Goal: Navigation & Orientation: Find specific page/section

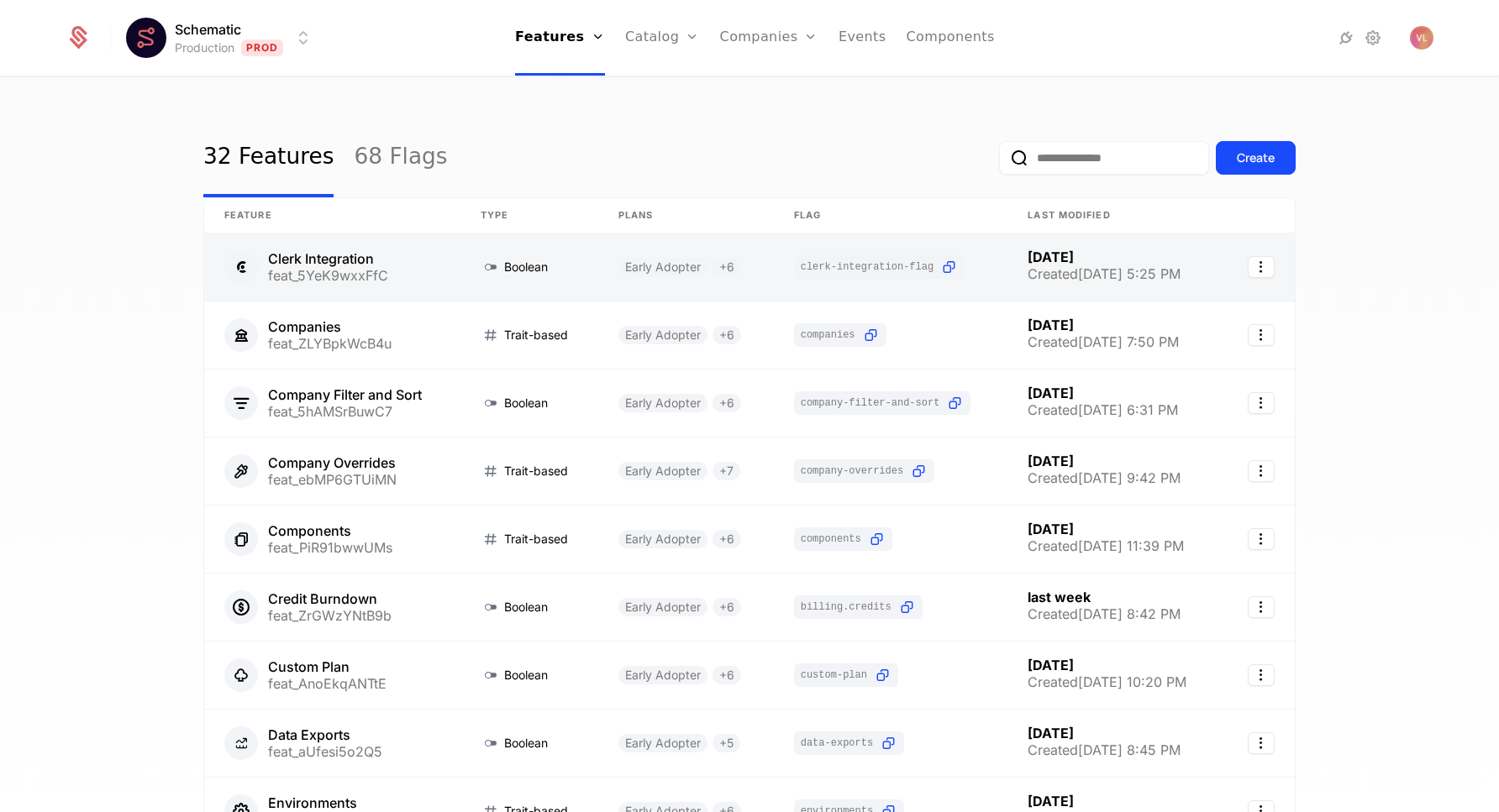
click at [383, 267] on link at bounding box center [332, 267] width 256 height 68
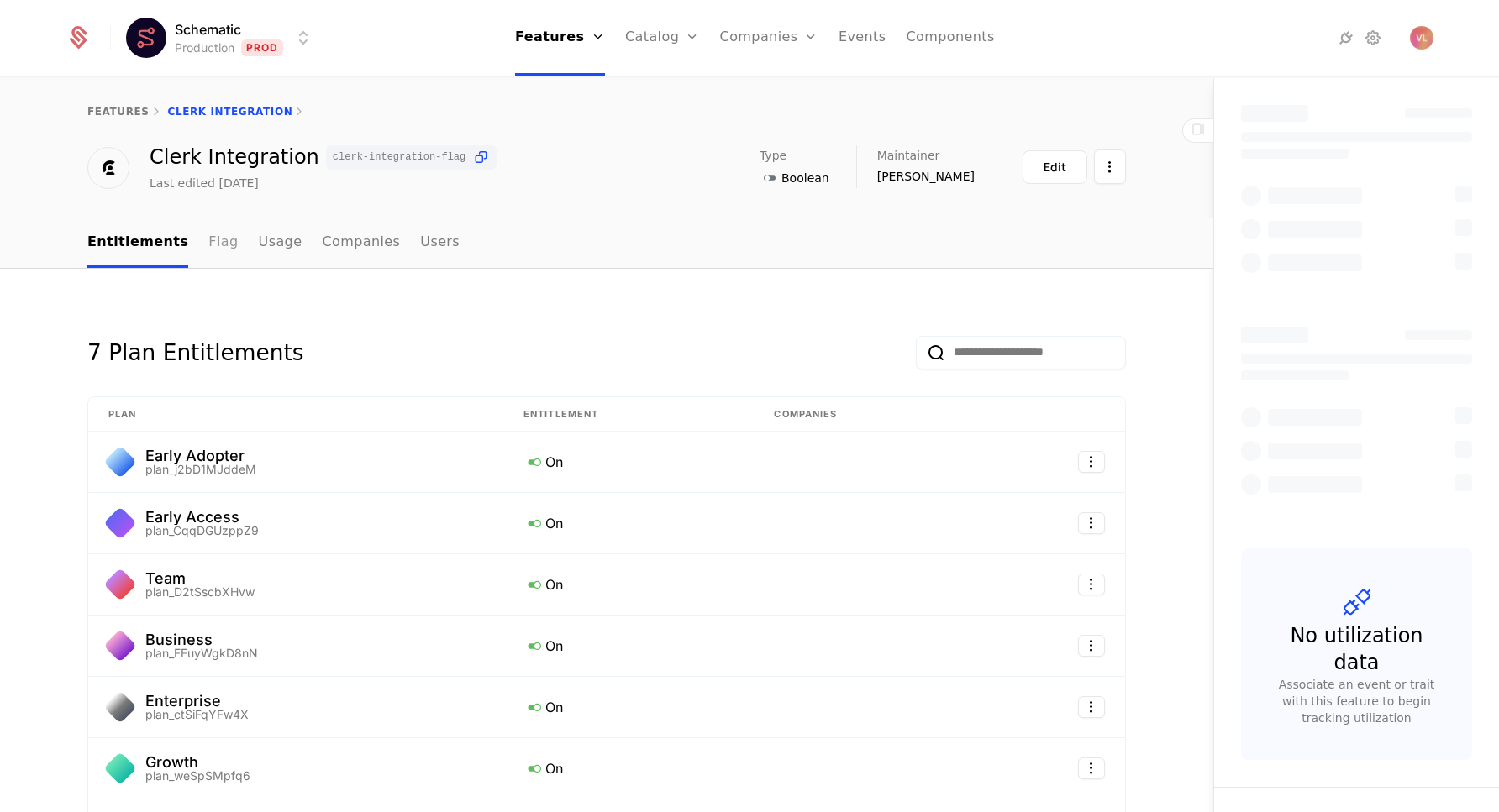
click at [208, 249] on link "Flag" at bounding box center [223, 243] width 29 height 50
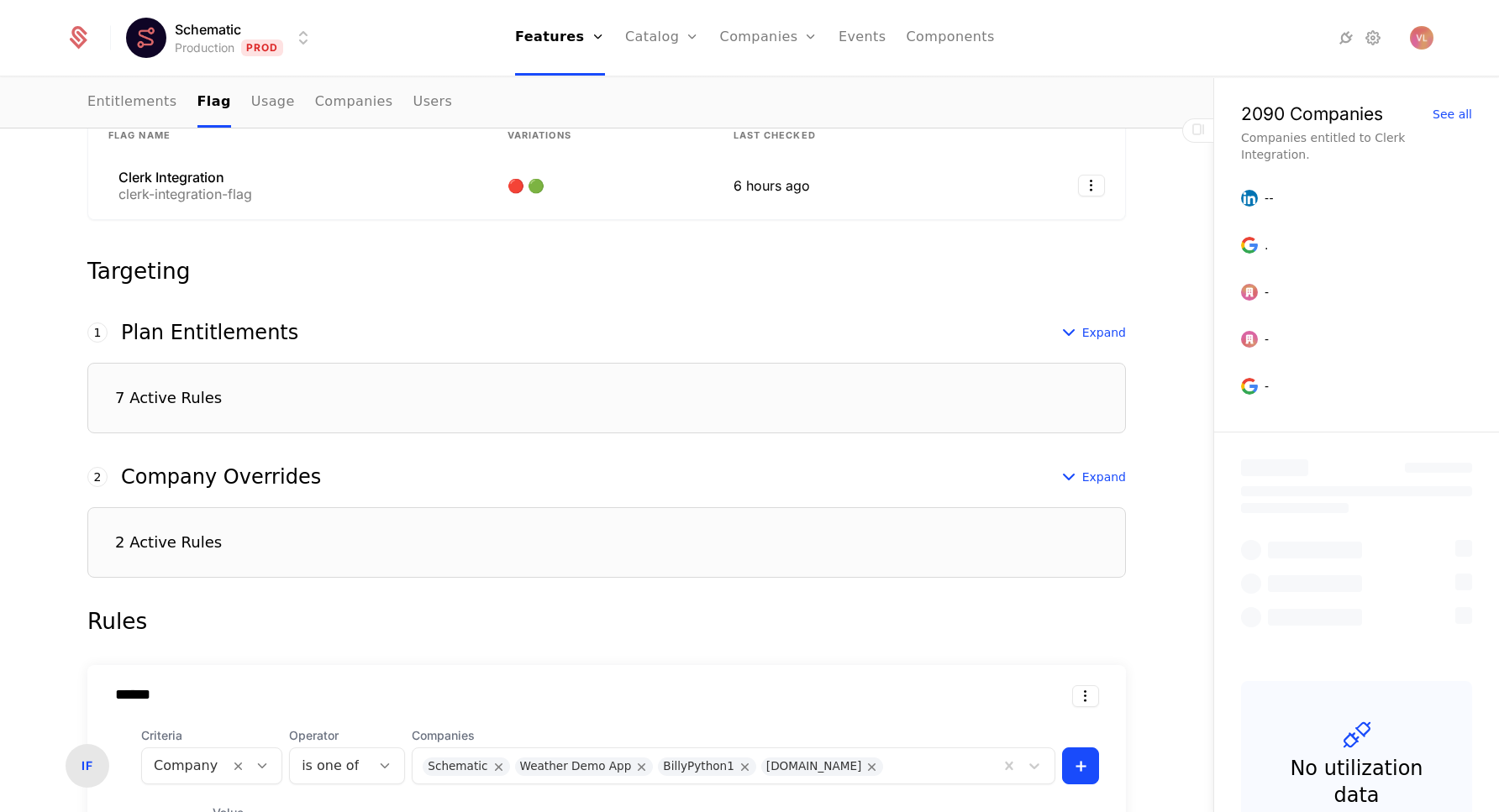
click at [295, 378] on div "7 Active Rules" at bounding box center [606, 398] width 1039 height 71
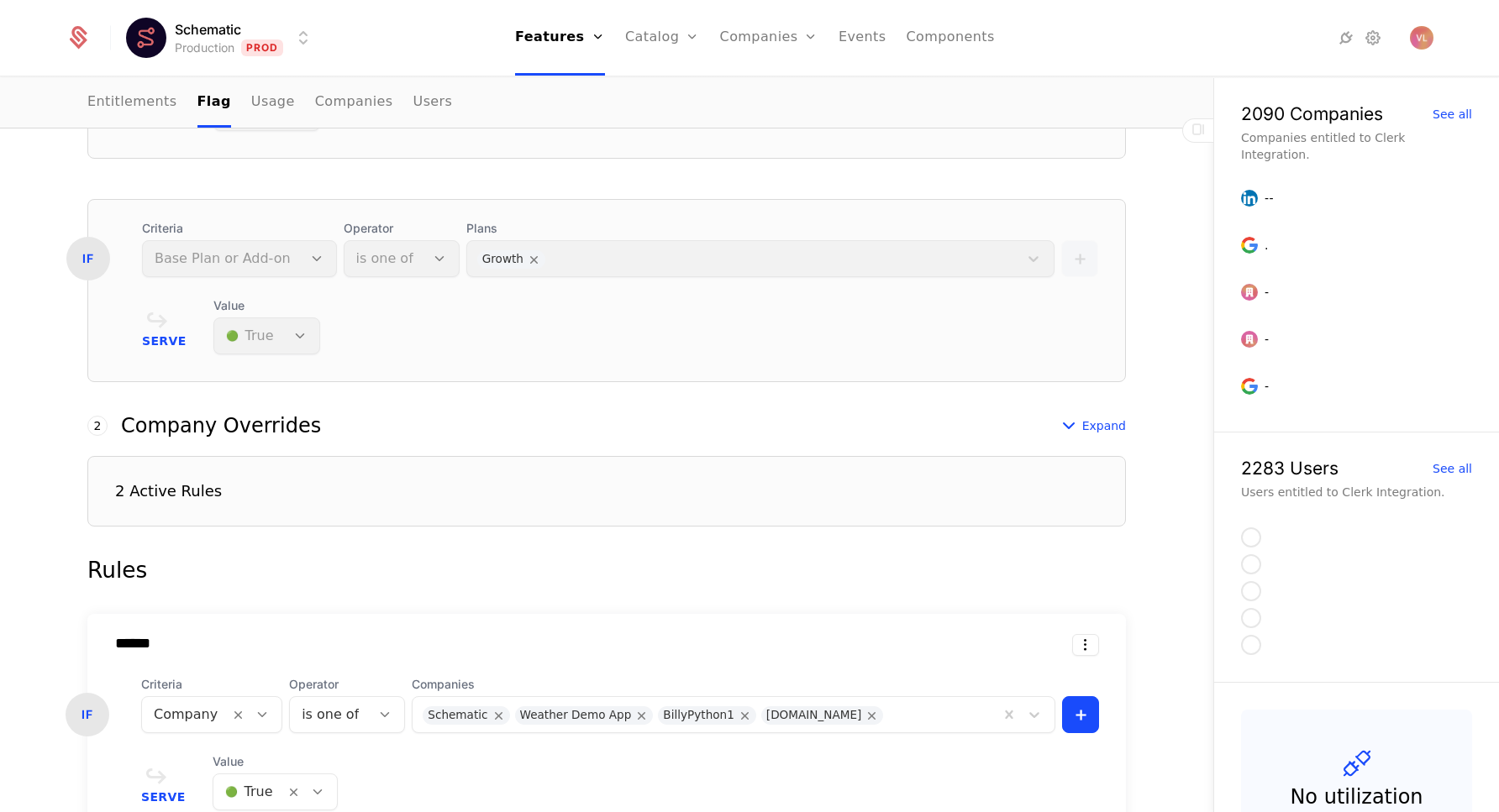
scroll to position [1805, 0]
click at [500, 493] on div "2 Active Rules" at bounding box center [606, 490] width 1039 height 71
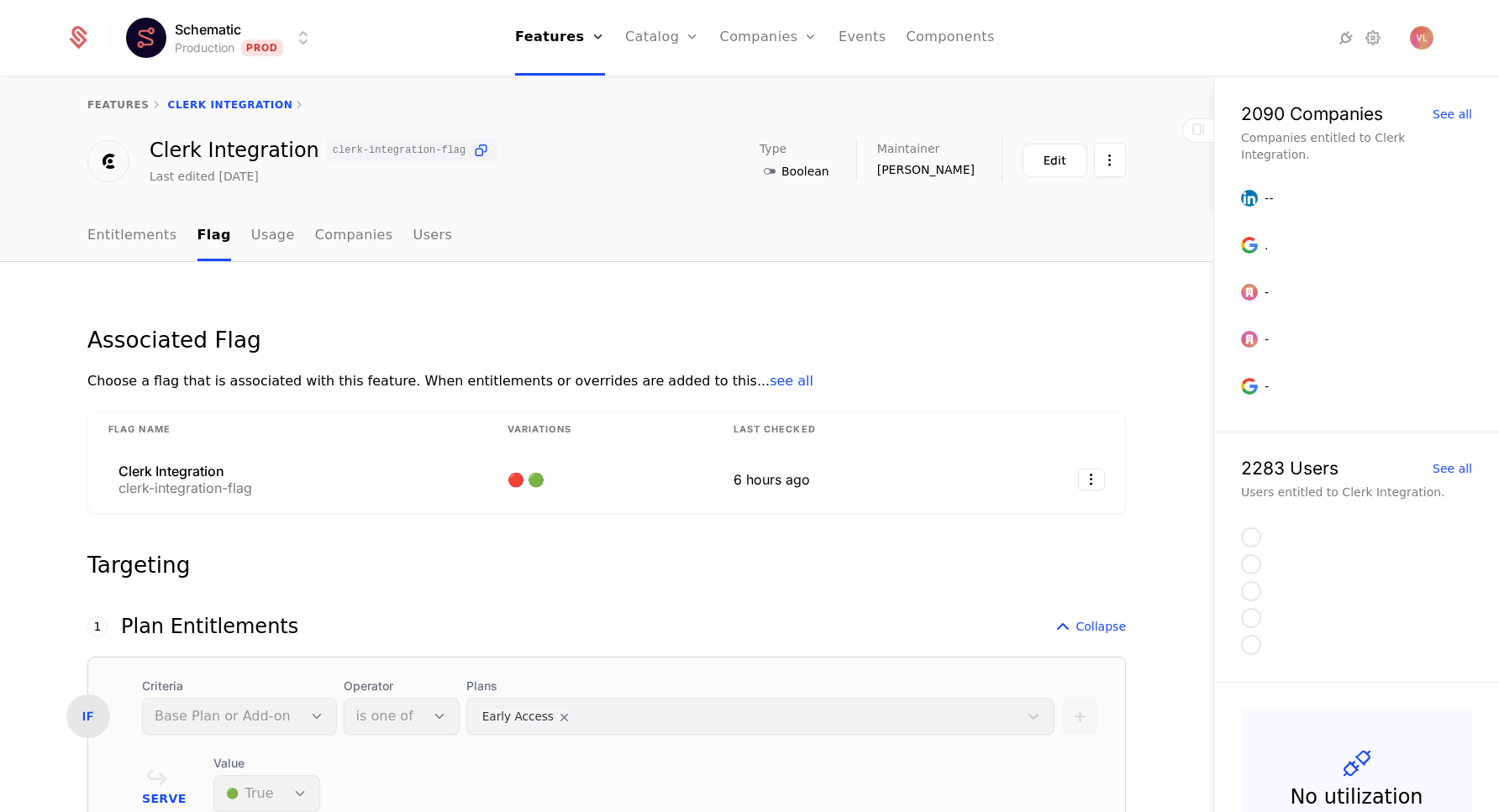
scroll to position [0, 0]
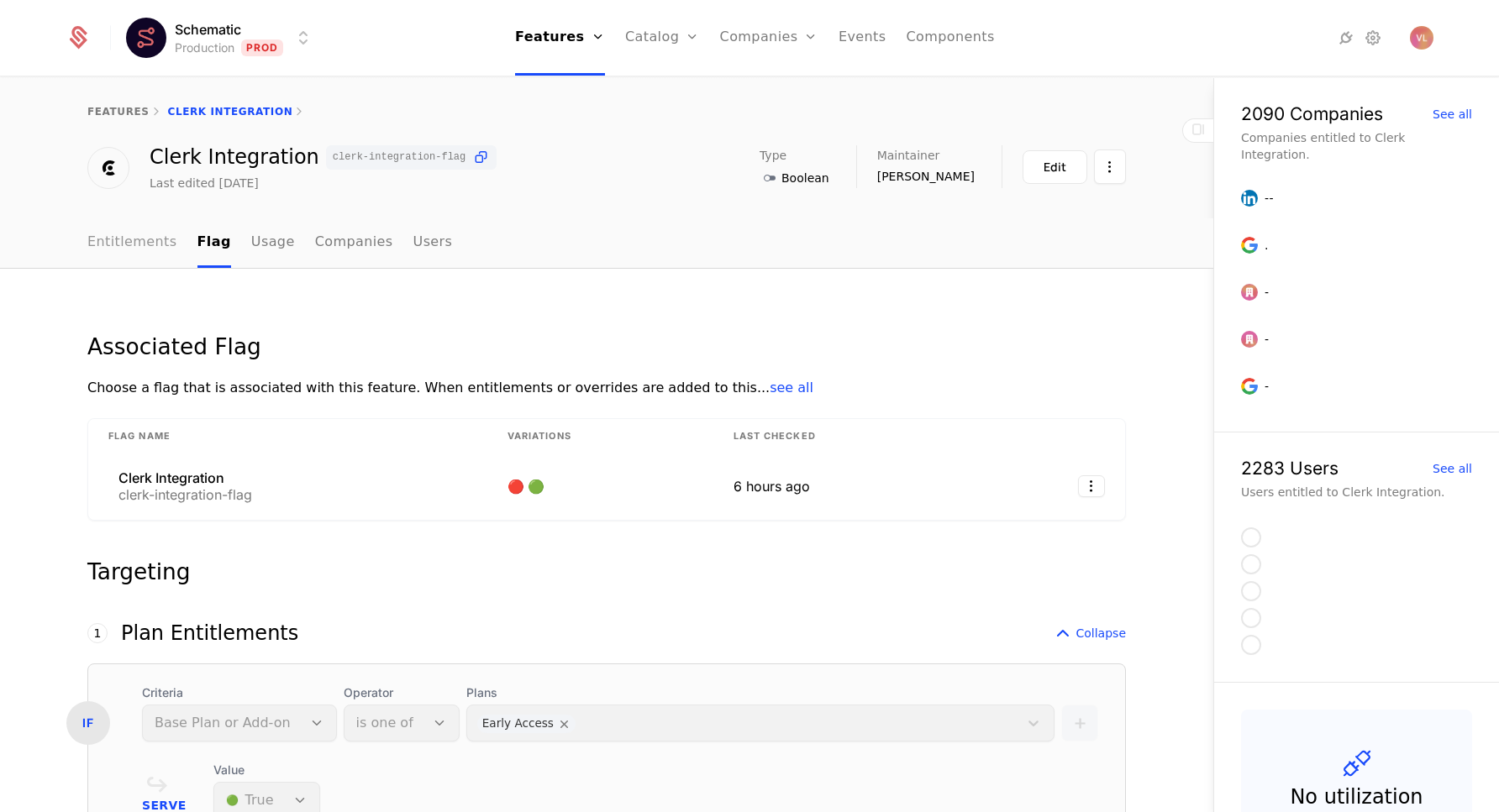
click at [129, 251] on link "Entitlements" at bounding box center [132, 243] width 90 height 50
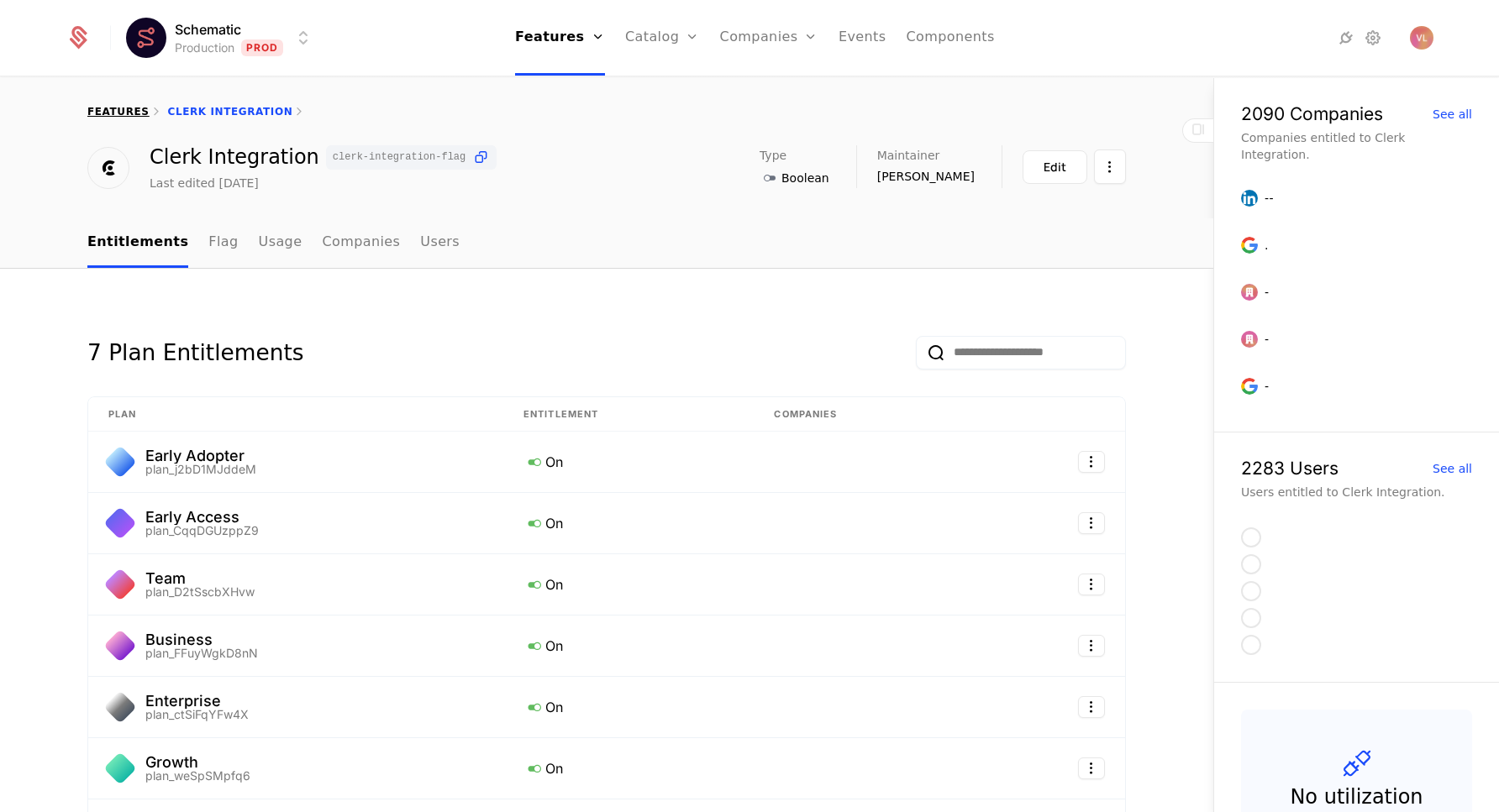
click at [127, 108] on link "features" at bounding box center [118, 112] width 62 height 12
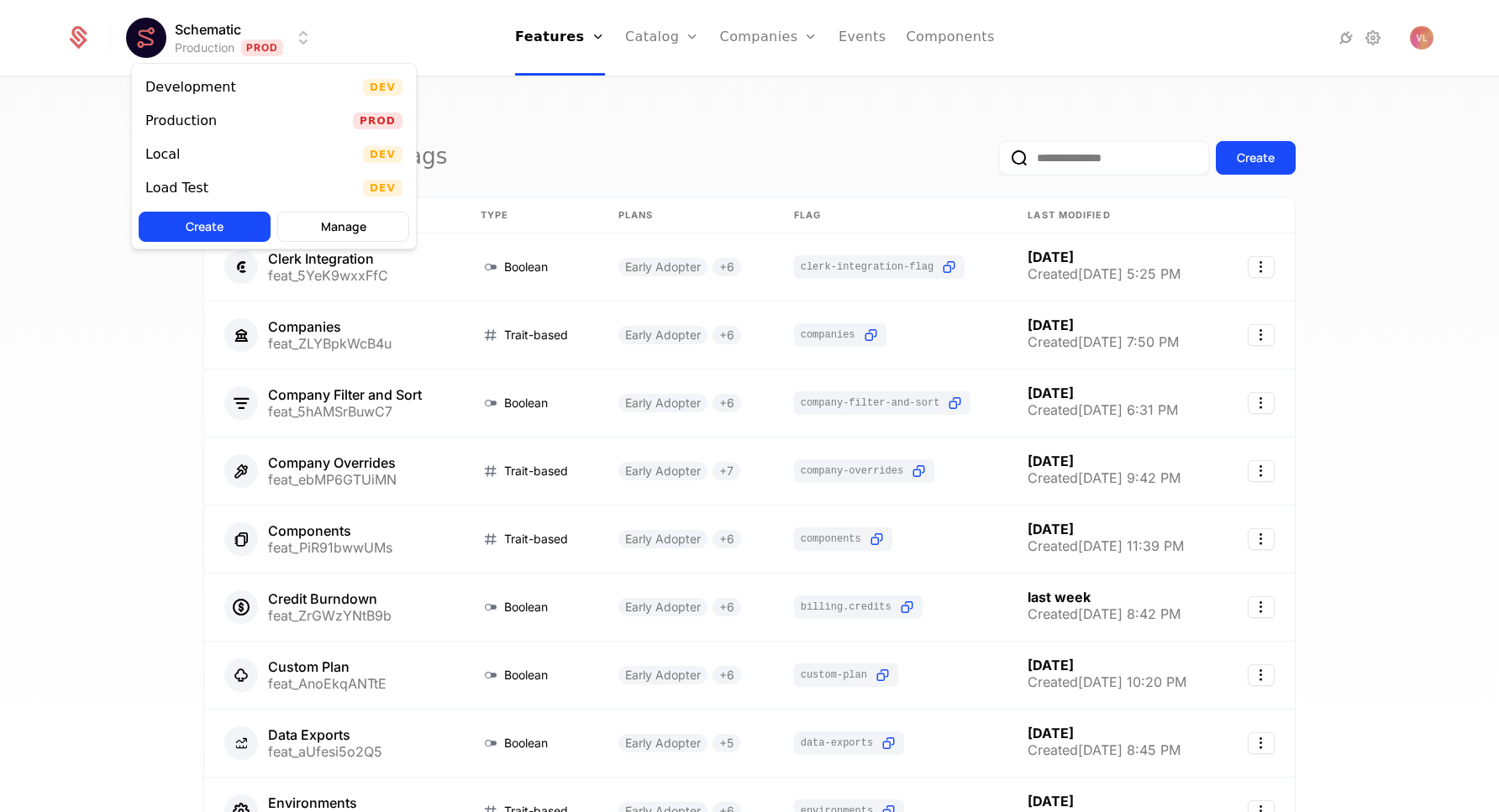
click at [251, 51] on html "Schematic Production Prod Features Features Flags Catalog Plans Add Ons Credits…" at bounding box center [750, 406] width 1499 height 812
click at [222, 151] on div "Local Dev" at bounding box center [273, 154] width 284 height 33
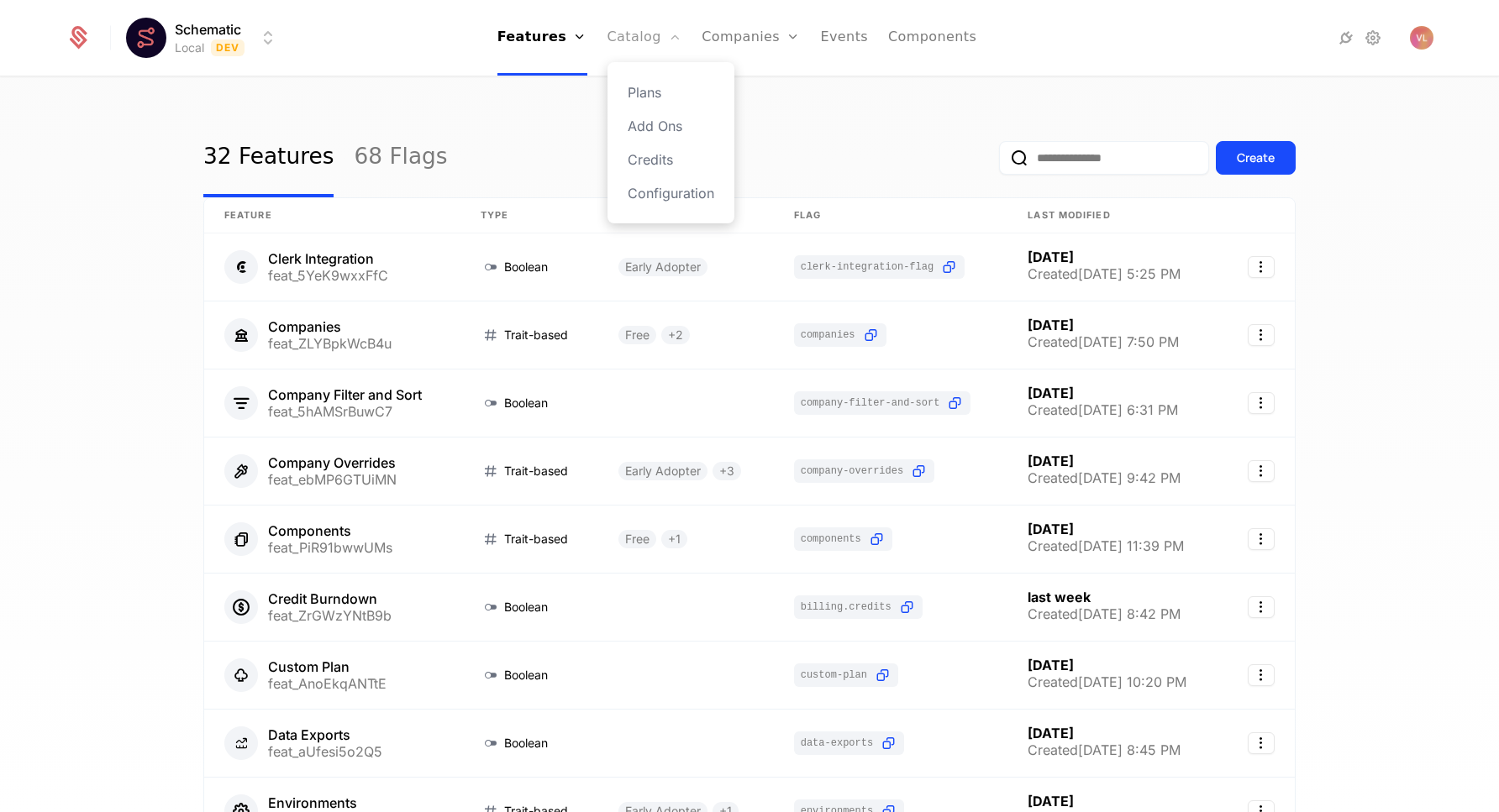
click at [646, 55] on link "Catalog" at bounding box center [645, 37] width 75 height 76
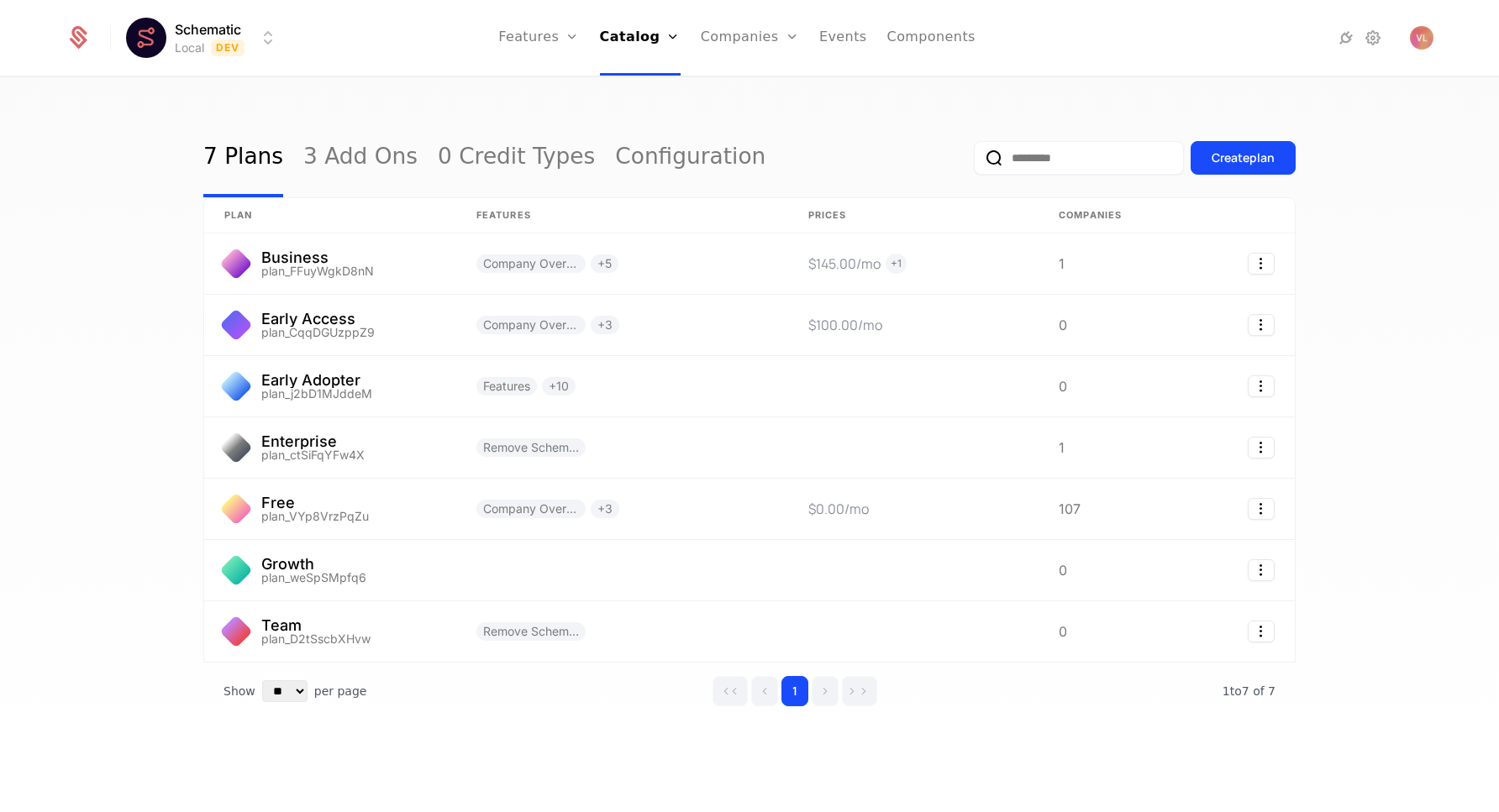
click at [180, 181] on div "7 Plans 3 Add Ons 0 Credit Types Configuration Create plan plan Features Prices…" at bounding box center [750, 450] width 1499 height 744
